Goal: Transaction & Acquisition: Purchase product/service

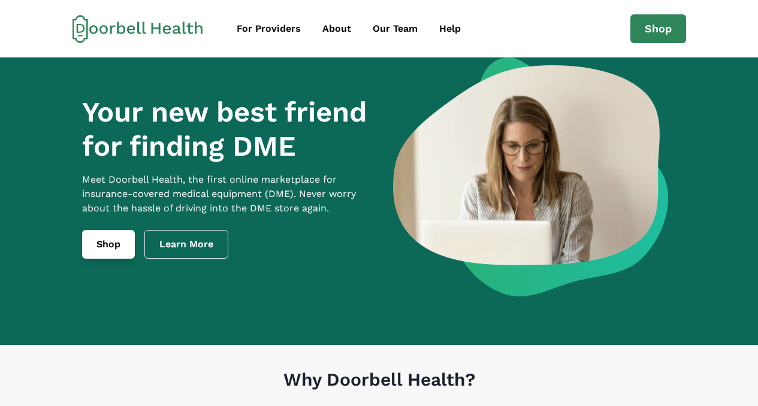
click at [113, 253] on link "Shop" at bounding box center [108, 244] width 53 height 29
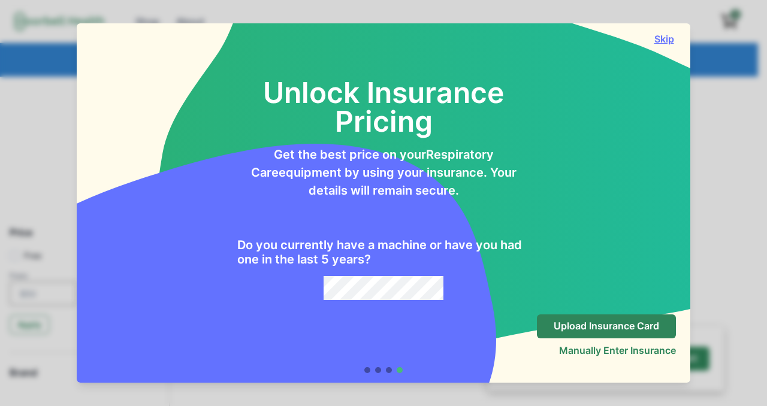
click at [530, 43] on button "Skip" at bounding box center [664, 39] width 24 height 12
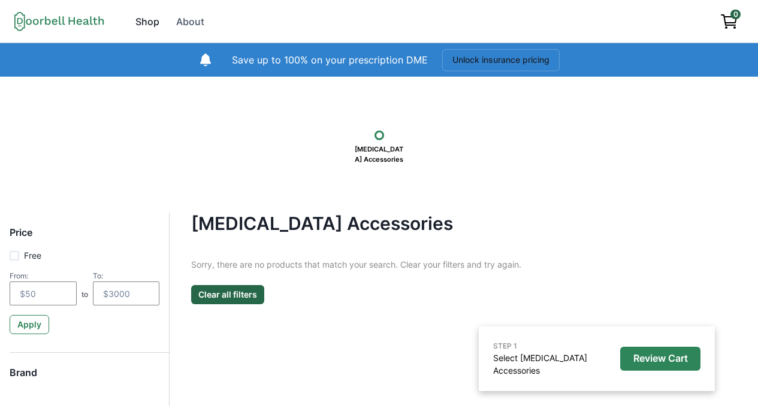
click at [151, 23] on div "Shop" at bounding box center [147, 21] width 24 height 14
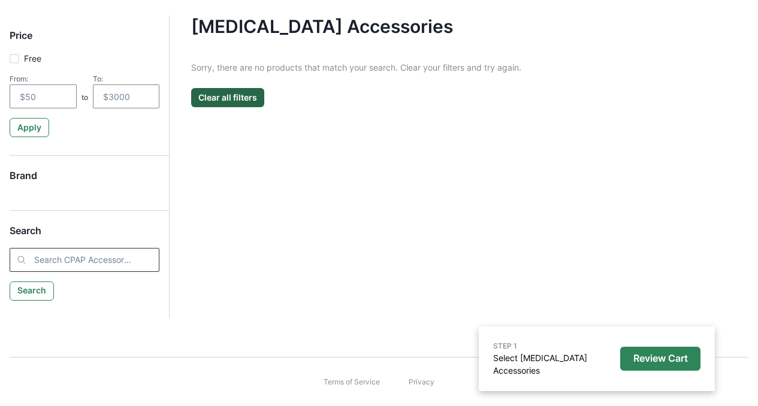
click at [110, 257] on input "search" at bounding box center [85, 260] width 150 height 24
click at [27, 177] on h5 "Brand" at bounding box center [85, 181] width 150 height 22
click at [132, 105] on input "number" at bounding box center [126, 97] width 67 height 24
